Goal: Task Accomplishment & Management: Manage account settings

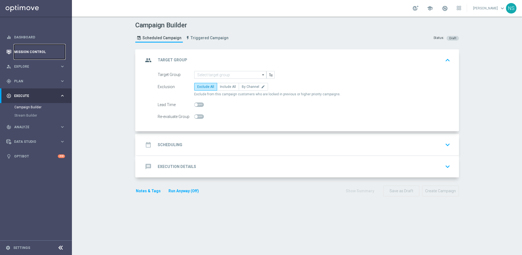
click at [21, 50] on link "Mission Control" at bounding box center [39, 52] width 51 height 15
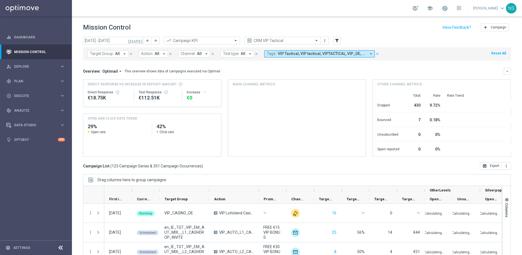
click at [125, 45] on div "Target Group: All arrow_drop_down close Action: All arrow_drop_down close Chann…" at bounding box center [297, 52] width 428 height 15
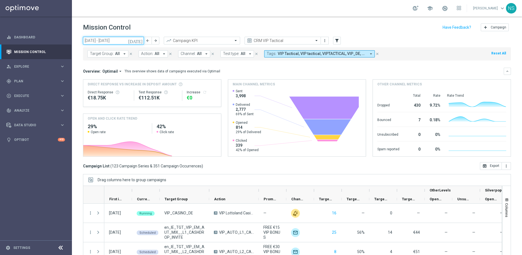
click at [125, 44] on input "18 Aug 2025 - 24 Aug 2025" at bounding box center [113, 41] width 61 height 8
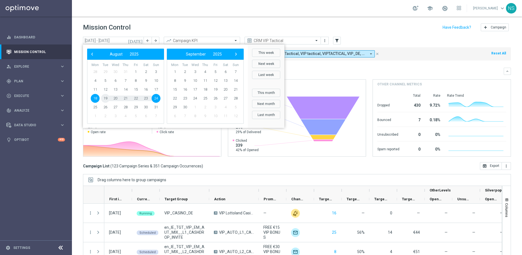
click at [108, 99] on span "19" at bounding box center [105, 98] width 9 height 9
type input "[DATE] - [DATE]"
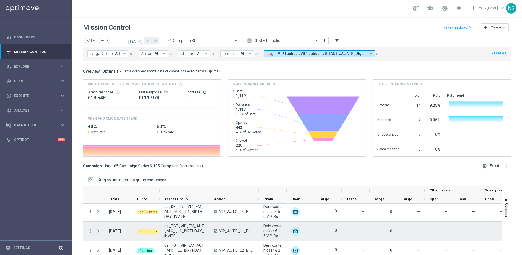
scroll to position [1298, 0]
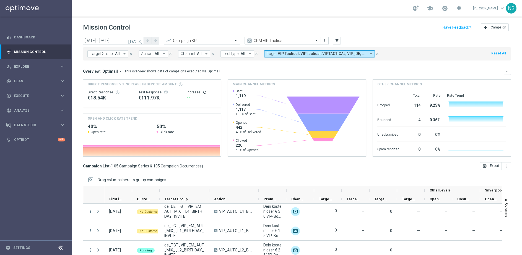
click at [154, 56] on button "Action: All arrow_drop_down" at bounding box center [153, 53] width 29 height 7
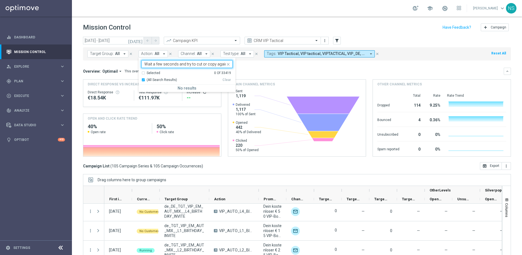
scroll to position [0, 0]
click at [165, 60] on div "Retrieving data. Wait a few seconds and try to cut or copy again." at bounding box center [186, 64] width 91 height 8
click at [165, 62] on input "Retrieving data. Wait a few seconds and try to cut or copy again." at bounding box center [184, 64] width 81 height 5
paste input "CRM_VIP_25_UPDATE_PHONE_NUMBER"
click at [166, 92] on div "CRM_VIP_25_UPDATE_PHONE_NUMBER" at bounding box center [186, 89] width 91 height 9
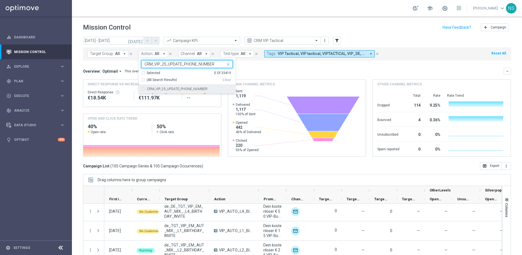
type input "CRM_VIP_25_UPDATE_PHONE_NUMBER"
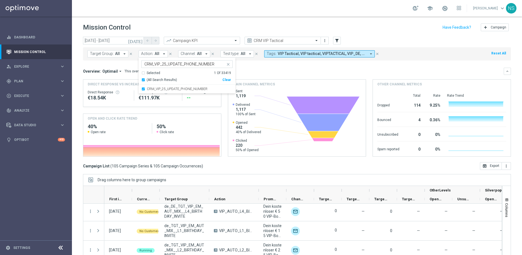
click at [260, 75] on div "Overview: Optimail arrow_drop_down This overview shows data of campaigns execut…" at bounding box center [297, 112] width 428 height 89
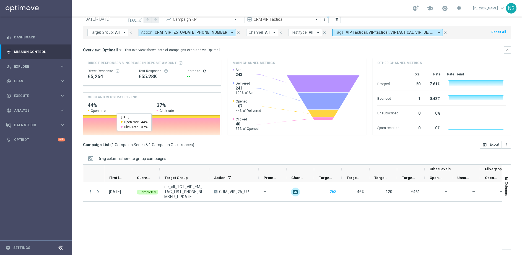
scroll to position [11, 0]
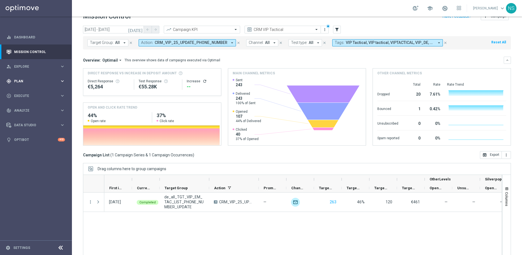
click at [36, 80] on span "Plan" at bounding box center [37, 81] width 46 height 3
click at [30, 148] on div "play_circle_outline Execute" at bounding box center [32, 145] width 53 height 5
click at [25, 108] on link "Campaign Builder" at bounding box center [35, 107] width 43 height 4
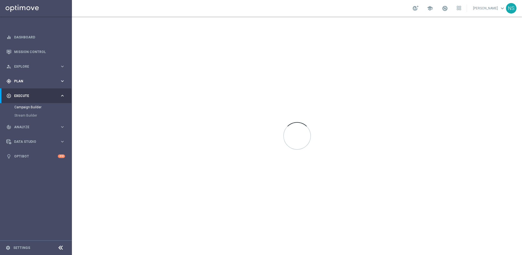
click at [26, 80] on span "Plan" at bounding box center [37, 81] width 46 height 3
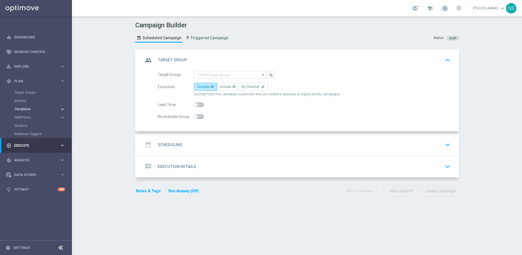
click at [25, 108] on span "Templates" at bounding box center [35, 109] width 40 height 3
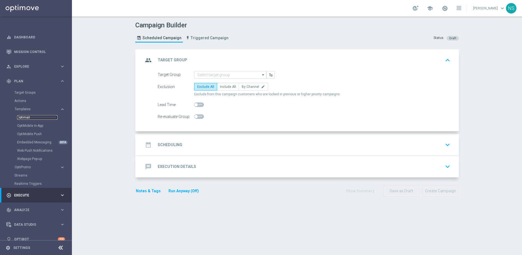
click at [28, 118] on link "Optimail" at bounding box center [37, 117] width 40 height 4
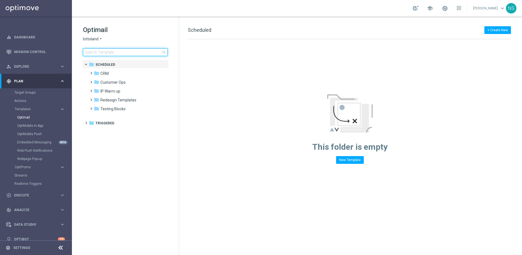
click at [138, 53] on input at bounding box center [125, 52] width 85 height 8
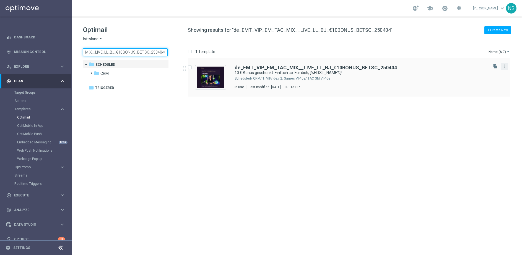
type input "de_EMT_VIP_EM_TAC_MIX__LIVE_LL_BJ_€10BONUS_BETSC_250404"
click at [505, 65] on icon "more_vert" at bounding box center [504, 66] width 4 height 4
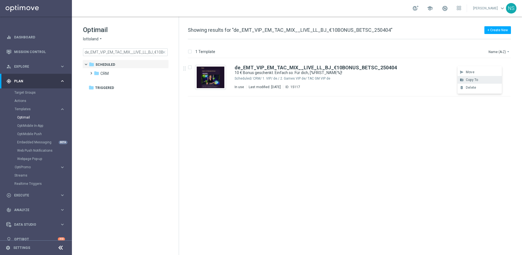
click at [471, 81] on span "Copy To" at bounding box center [472, 80] width 12 height 4
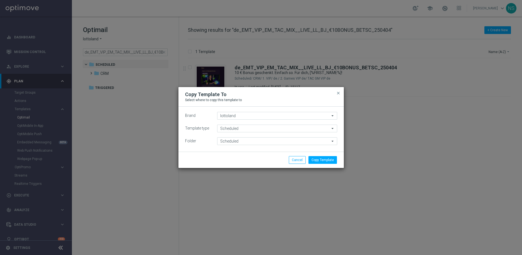
click at [257, 149] on div "Brand lottoland lottoland arrow_drop_down Drag here to set row groups Drag here…" at bounding box center [260, 129] width 165 height 45
click at [257, 142] on input "Scheduled" at bounding box center [277, 141] width 120 height 8
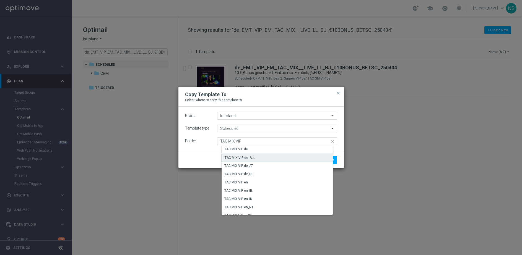
click at [248, 157] on div "TAC MIX VIP de_ALL" at bounding box center [239, 157] width 30 height 5
type input "TAC MIX VIP de_ALL"
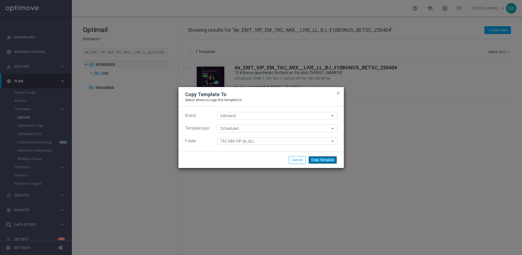
click at [325, 162] on button "Copy Template" at bounding box center [322, 160] width 28 height 8
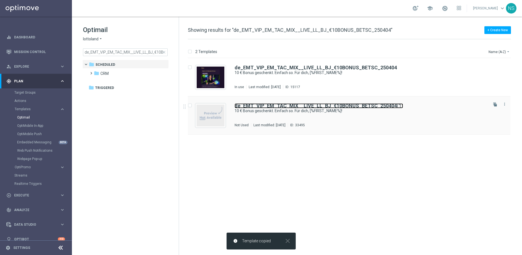
click at [306, 103] on b "de_EMT_VIP_EM_TAC_MIX__LIVE_LL_BJ_€10BONUS_BETSC_250404" at bounding box center [315, 106] width 162 height 6
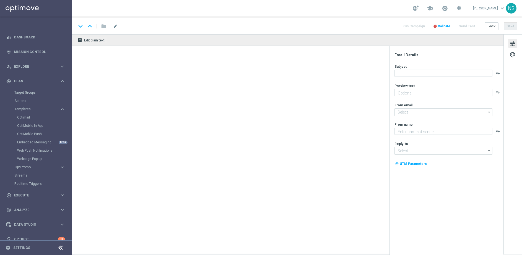
type textarea "Jetzt 10 € Bonus sichern und gratis Blackjack probieren."
type input "mail@crm.lottoland.com"
type textarea "Millionaires' Club"
type input "vip@lottoland.com"
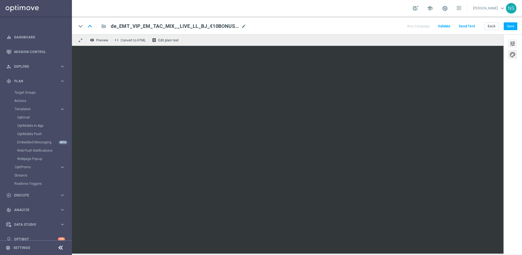
click at [515, 46] on span "tune" at bounding box center [512, 43] width 6 height 7
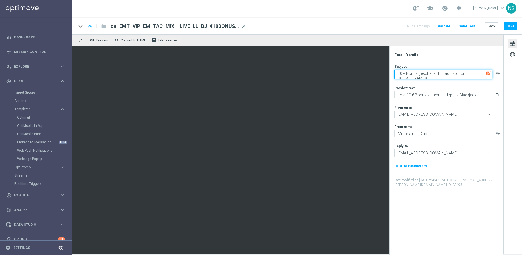
click at [453, 74] on textarea "10 € Bonus geschenkt. Einfach so. Für dich, [%FIRST_NAME%]!" at bounding box center [443, 74] width 98 height 9
paste textarea "Exklusiv für dich: 50 % Bonus bis 500 € nur als VIP"
type textarea "Exklusiv für dich: 50 % Bonus bis 500 € nur als VIP"
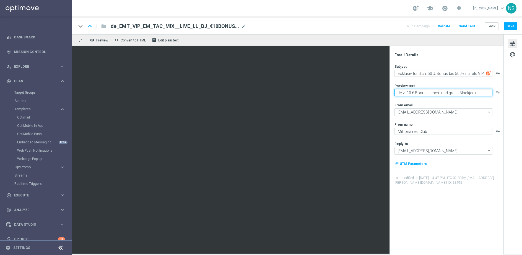
click at [480, 92] on textarea "Jetzt 10 € Bonus sichern und gratis Blackjack probieren." at bounding box center [443, 92] width 98 height 7
paste textarea "Deine nächste Einzahlung bringt dir jetzt noch mehr – entdecke deinen VIP-Vorte…"
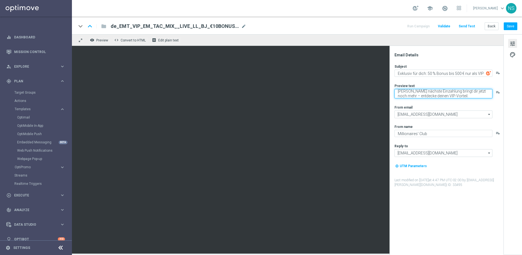
click at [398, 94] on textarea "Deine nächste Einzahlung bringt dir jetzt noch mehr – entdecke deinen VIP-Vorte…" at bounding box center [443, 93] width 98 height 9
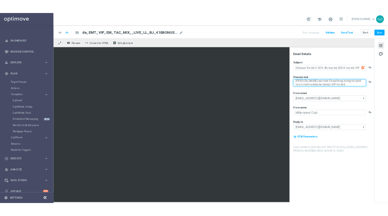
scroll to position [1, 0]
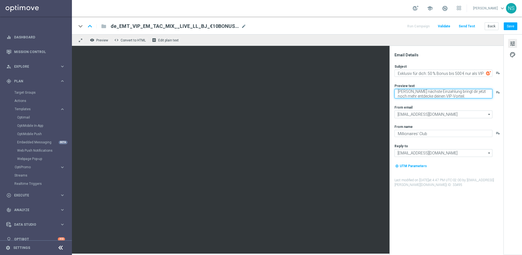
type textarea "Deine nächste Einzahlung bringt dir jetzt noch mehr entdecke deinen VIP-Vorteil."
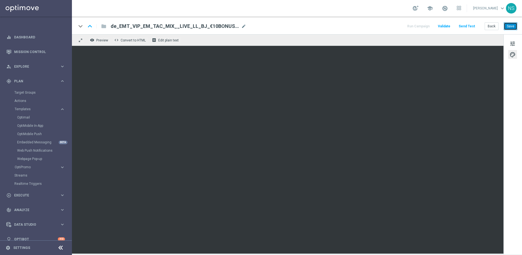
click at [508, 24] on button "Save" at bounding box center [510, 26] width 14 height 8
click at [466, 20] on div "keyboard_arrow_down keyboard_arrow_up folder de_EMT_VIP_EM_TAC_MIX__LIVE_LL_BJ_…" at bounding box center [297, 26] width 450 height 18
click at [466, 25] on button "Send Test" at bounding box center [467, 26] width 18 height 7
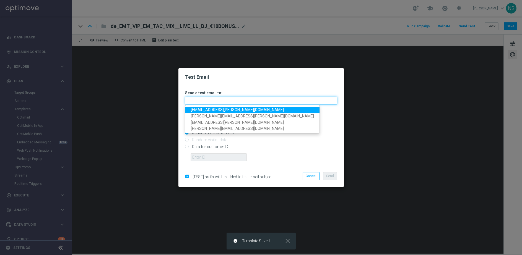
click at [309, 102] on input "text" at bounding box center [261, 101] width 152 height 8
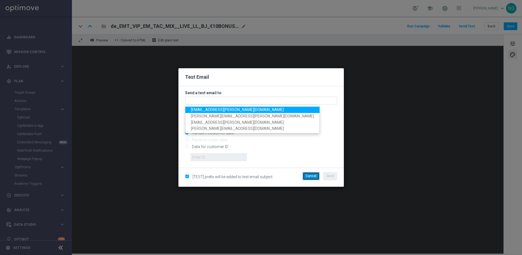
click at [306, 174] on button "Cancel" at bounding box center [310, 176] width 17 height 8
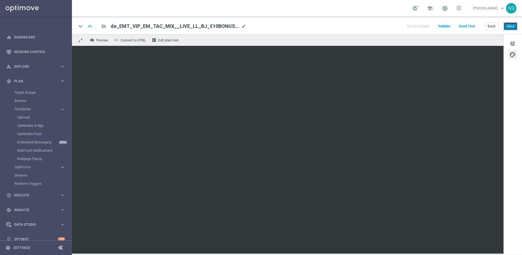
click at [516, 24] on button "Save" at bounding box center [510, 26] width 14 height 8
click at [470, 29] on button "Send Test" at bounding box center [467, 26] width 18 height 7
click at [475, 27] on button "Send Test" at bounding box center [467, 26] width 18 height 7
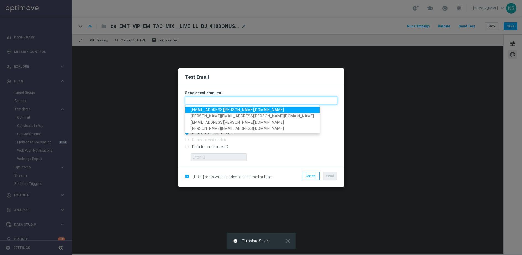
click at [250, 102] on input "text" at bounding box center [261, 101] width 152 height 8
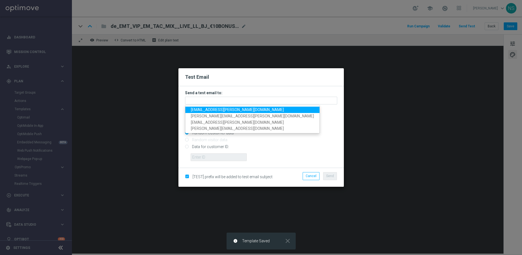
click at [229, 109] on span "nele.sauer@lottoland.com" at bounding box center [237, 110] width 93 height 4
type input "nele.sauer@lottoland.com"
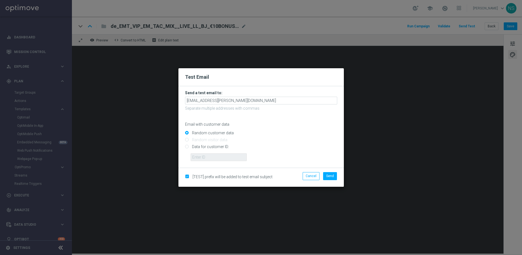
click at [338, 175] on li "Send" at bounding box center [330, 176] width 17 height 8
click at [331, 176] on span "Send" at bounding box center [330, 176] width 8 height 4
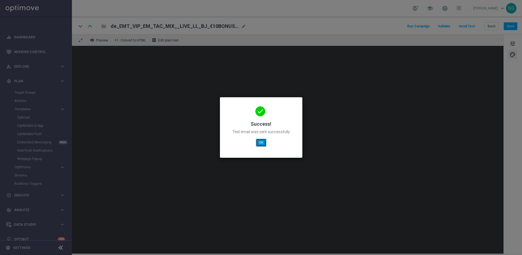
click at [262, 142] on button "OK" at bounding box center [261, 143] width 11 height 8
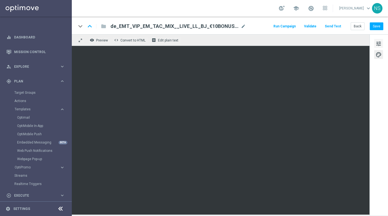
click at [382, 43] on span "tune" at bounding box center [379, 43] width 6 height 7
click at [378, 26] on button "Save" at bounding box center [377, 26] width 14 height 8
click at [379, 28] on button "Save" at bounding box center [377, 26] width 14 height 8
click at [338, 28] on button "Send Test" at bounding box center [333, 26] width 18 height 7
click at [331, 29] on button "Send Test" at bounding box center [333, 26] width 18 height 7
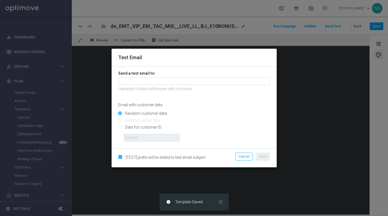
click at [178, 85] on form "Send a test email to: Separate multiple addresses with commas Email with custom…" at bounding box center [194, 106] width 152 height 71
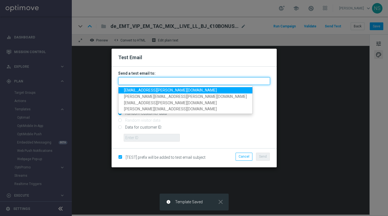
click at [178, 82] on input "text" at bounding box center [194, 81] width 152 height 8
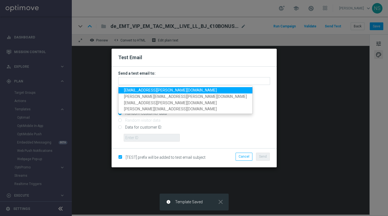
click at [165, 87] on link "nele.sauer@lottoland.com" at bounding box center [186, 90] width 134 height 6
type input "nele.sauer@lottoland.com"
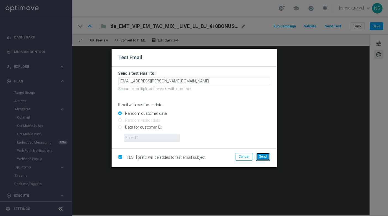
click at [262, 155] on span "Send" at bounding box center [263, 157] width 8 height 4
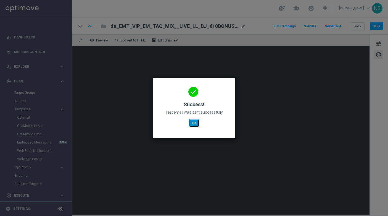
click at [197, 126] on button "OK" at bounding box center [194, 123] width 11 height 8
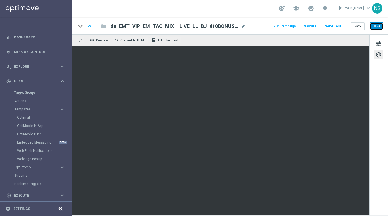
click at [376, 25] on button "Save" at bounding box center [377, 26] width 14 height 8
click at [377, 28] on button "Save" at bounding box center [377, 26] width 14 height 8
click at [29, 118] on link "Optimail" at bounding box center [37, 117] width 40 height 4
click at [18, 121] on div "Optimail" at bounding box center [44, 117] width 54 height 8
click at [21, 120] on div "Optimail" at bounding box center [44, 117] width 54 height 8
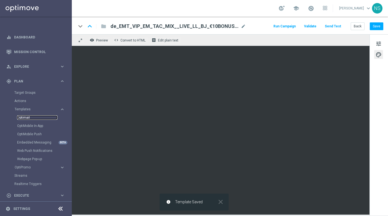
click at [22, 116] on link "Optimail" at bounding box center [37, 117] width 40 height 4
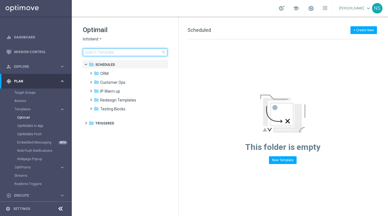
click at [116, 53] on input at bounding box center [125, 52] width 85 height 8
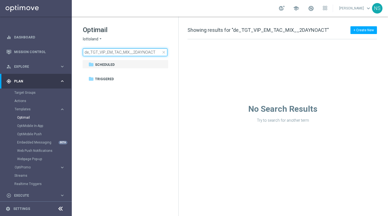
click at [90, 52] on input "de_TGT_VIP_EM_TAC_MIX__2DAYNOACT" at bounding box center [125, 52] width 85 height 8
type input "de_TGT_VIP_EM_TAC_MIX__2DAYNOACT"
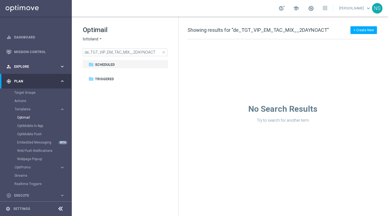
click at [23, 67] on span "Explore" at bounding box center [37, 66] width 46 height 3
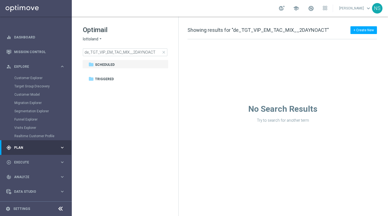
click at [31, 148] on span "Plan" at bounding box center [37, 147] width 46 height 3
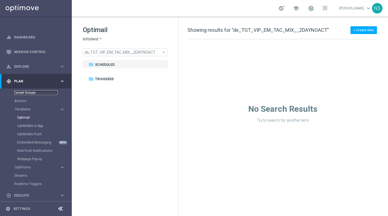
click at [24, 91] on link "Target Groups" at bounding box center [35, 92] width 43 height 4
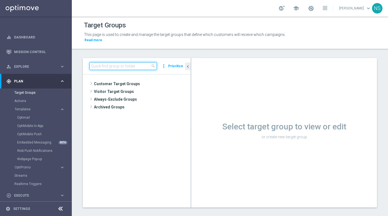
click at [122, 62] on input at bounding box center [123, 66] width 67 height 8
paste input "de_TGT_VIP_EM_TAC_MIX__2DAYNOACT"
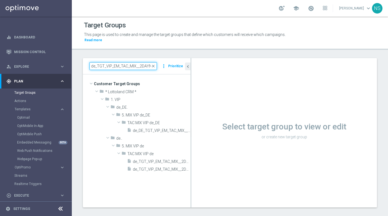
drag, startPoint x: 104, startPoint y: 60, endPoint x: 71, endPoint y: 60, distance: 33.7
click at [71, 60] on main "equalizer Dashboard Mission Control" at bounding box center [194, 108] width 388 height 216
click at [98, 62] on input "de_TGT_VIP_EM_TAC_MIX__2DAYNOACT" at bounding box center [123, 66] width 67 height 8
type input "de_all_TGT_VIP_EM_TAC_MIX__2DAYNOACT"
click at [134, 62] on input "de_all_TGT_VIP_EM_TAC_MIX__2DAYNOACT" at bounding box center [123, 66] width 67 height 8
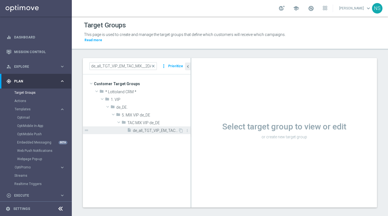
click at [158, 128] on span "de_all_TGT_VIP_EM_TAC_MIX__2DAYNOACT" at bounding box center [155, 130] width 45 height 5
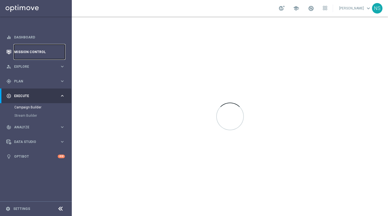
click at [47, 51] on link "Mission Control" at bounding box center [39, 52] width 51 height 15
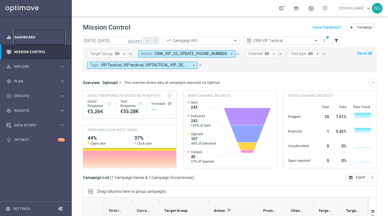
click at [28, 35] on link "Dashboard" at bounding box center [39, 37] width 51 height 15
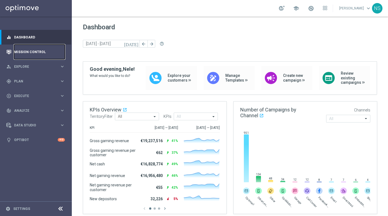
click at [21, 59] on link "Mission Control" at bounding box center [39, 52] width 51 height 15
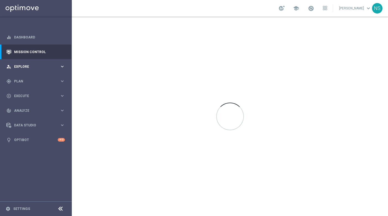
click at [21, 68] on span "Explore" at bounding box center [37, 66] width 46 height 3
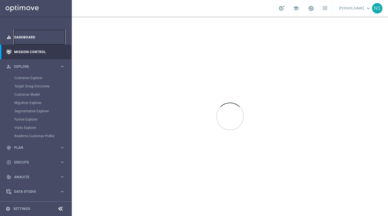
click at [28, 31] on link "Dashboard" at bounding box center [39, 37] width 51 height 15
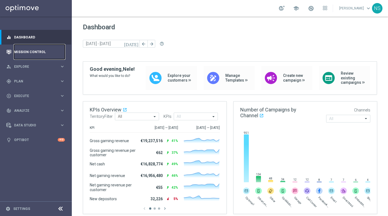
click at [26, 50] on link "Mission Control" at bounding box center [39, 52] width 51 height 15
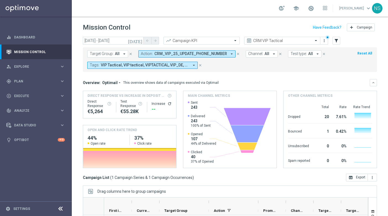
click at [237, 54] on div "Action: CRM_VIP_25_UPDATE_PHONE_NUMBER arrow_drop_down close" at bounding box center [193, 53] width 108 height 7
click at [236, 53] on icon "close" at bounding box center [238, 54] width 4 height 4
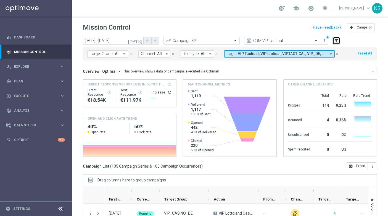
click at [336, 41] on icon "filter_alt" at bounding box center [336, 40] width 5 height 5
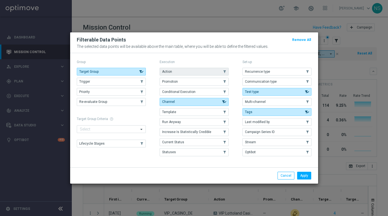
click at [172, 72] on button "Action" at bounding box center [194, 72] width 69 height 8
click at [306, 176] on button "Apply" at bounding box center [304, 176] width 14 height 8
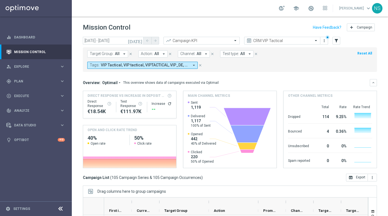
click at [148, 54] on span "Action:" at bounding box center [147, 53] width 12 height 5
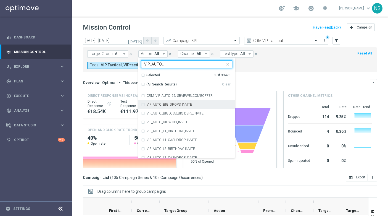
click at [142, 105] on div "VIP_AUTO_BIG_DROPS_INVITE" at bounding box center [186, 104] width 91 height 9
type input "VIP_AUTO_"
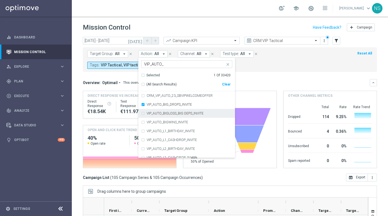
click at [142, 113] on div "VIP_AUTO_BIGLOSS_BIG DEPS_INVITE" at bounding box center [186, 113] width 91 height 9
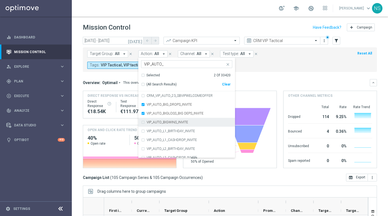
click at [143, 120] on div "VIP_AUTO_BIGWINS_INVITE" at bounding box center [186, 122] width 91 height 9
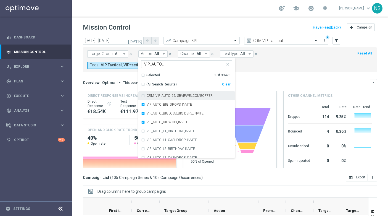
click at [270, 76] on mini-dashboard "Overview: Optimail arrow_drop_down This overview shows data of campaigns execut…" at bounding box center [230, 123] width 294 height 102
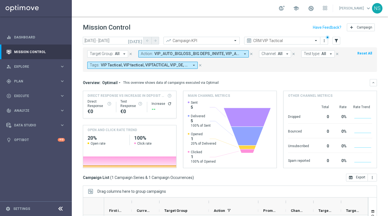
click at [138, 39] on icon "[DATE]" at bounding box center [135, 40] width 15 height 5
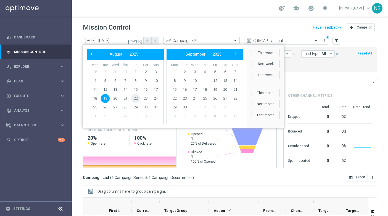
click at [136, 100] on span "22" at bounding box center [135, 98] width 9 height 9
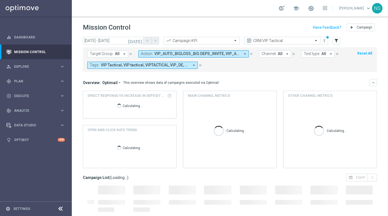
click at [140, 41] on icon "[DATE]" at bounding box center [135, 40] width 15 height 5
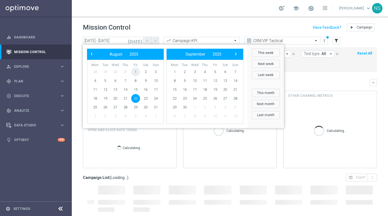
click at [136, 71] on span "1" at bounding box center [135, 71] width 9 height 9
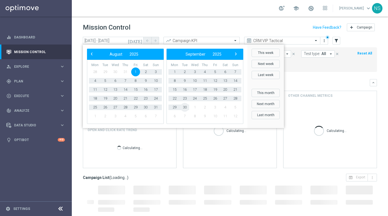
click at [186, 108] on span "30" at bounding box center [185, 107] width 9 height 9
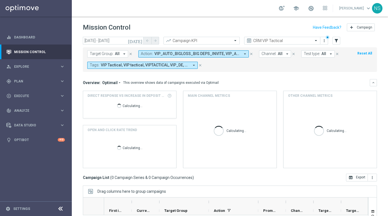
click at [142, 43] on icon "[DATE]" at bounding box center [135, 40] width 15 height 5
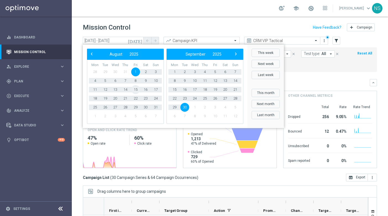
click at [137, 88] on span "15" at bounding box center [135, 89] width 9 height 9
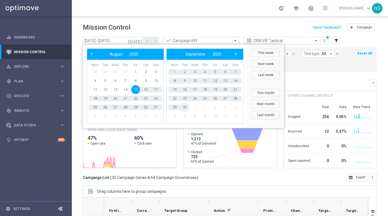
click at [184, 105] on span "30" at bounding box center [185, 107] width 9 height 9
type input "[DATE] - [DATE]"
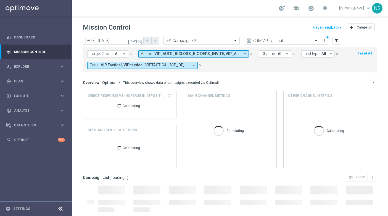
click at [295, 83] on div "Overview: Optimail arrow_drop_down This overview shows data of campaigns execut…" at bounding box center [226, 82] width 287 height 5
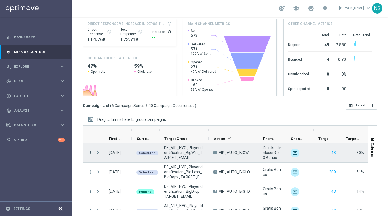
click at [88, 153] on icon "more_vert" at bounding box center [90, 152] width 5 height 5
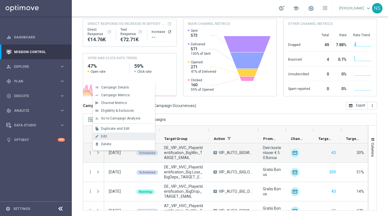
click at [112, 135] on div "Edit" at bounding box center [126, 136] width 51 height 4
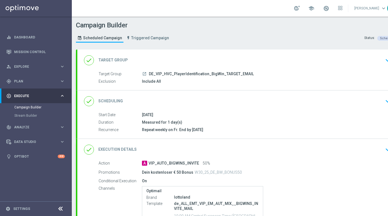
click at [146, 56] on div "done Target Group keyboard_arrow_down" at bounding box center [238, 60] width 309 height 11
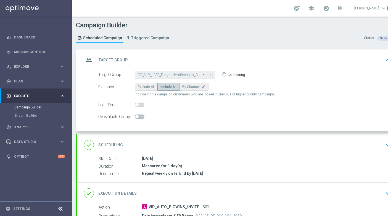
click at [155, 143] on div "done Scheduling keyboard_arrow_down" at bounding box center [238, 145] width 309 height 11
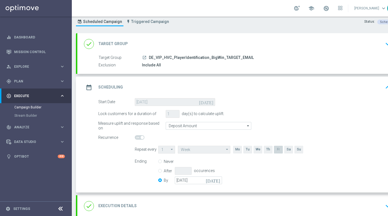
scroll to position [22, 0]
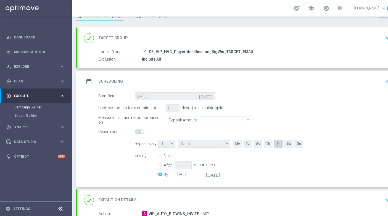
click at [163, 108] on div "Lock customers for a duration of 1 day(s) to calculate uplift." at bounding box center [244, 108] width 301 height 8
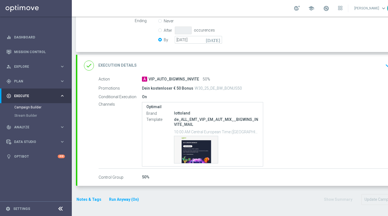
click at [178, 59] on div "done Execution Details keyboard_arrow_down" at bounding box center [238, 66] width 322 height 22
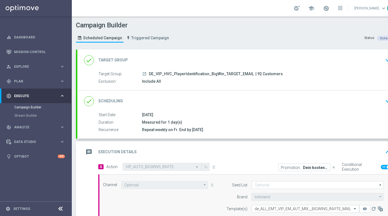
scroll to position [3, 0]
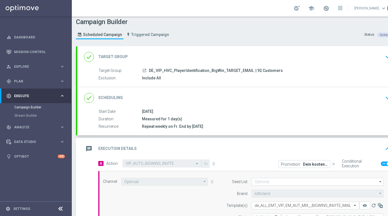
click at [211, 102] on div "done Scheduling keyboard_arrow_down" at bounding box center [238, 98] width 309 height 11
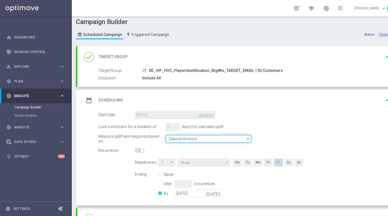
click at [219, 138] on input "Deposit Amount" at bounding box center [209, 139] width 86 height 8
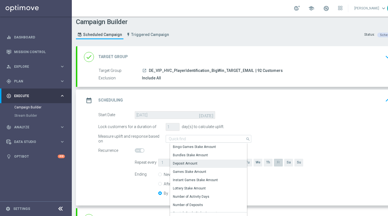
click at [220, 125] on div "day(s) to calculate uplift." at bounding box center [202, 126] width 45 height 5
type input "Deposit Amount"
